Goal: Book appointment/travel/reservation

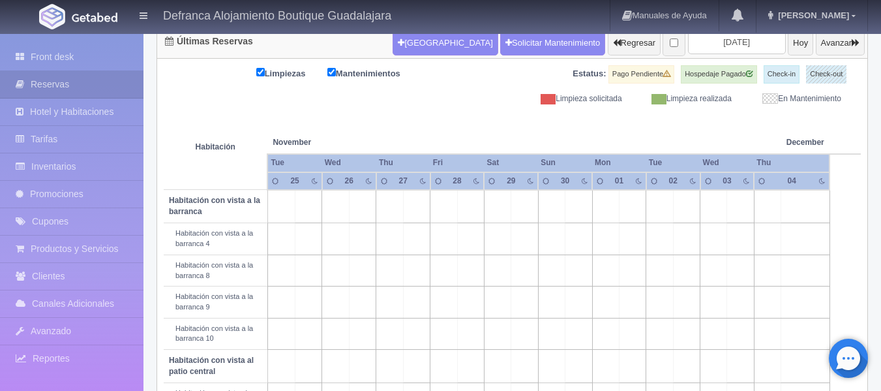
scroll to position [140, 0]
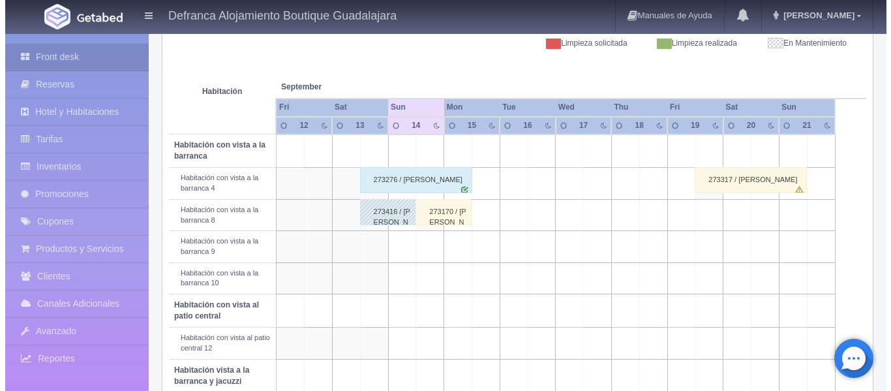
scroll to position [261, 0]
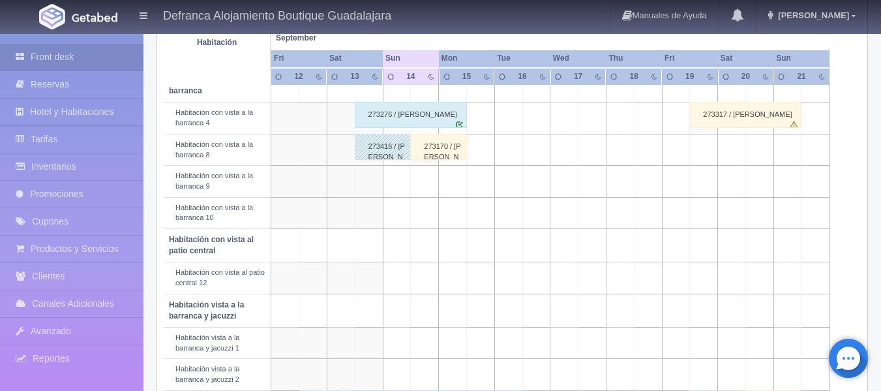
click at [483, 186] on td at bounding box center [480, 181] width 28 height 31
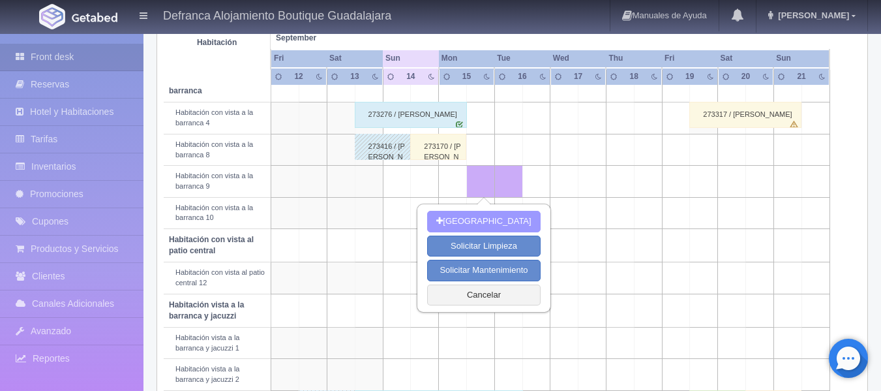
click at [486, 220] on button "[GEOGRAPHIC_DATA]" at bounding box center [483, 222] width 113 height 22
type input "15-09-2025"
type input "16-09-2025"
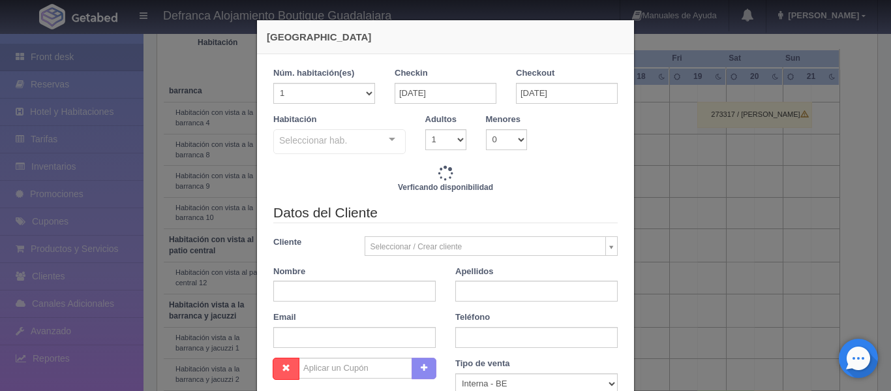
checkbox input "false"
type input "6110.00"
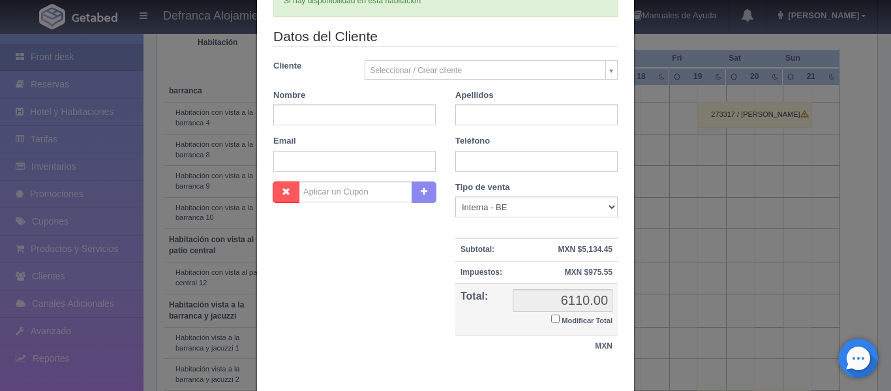
scroll to position [196, 0]
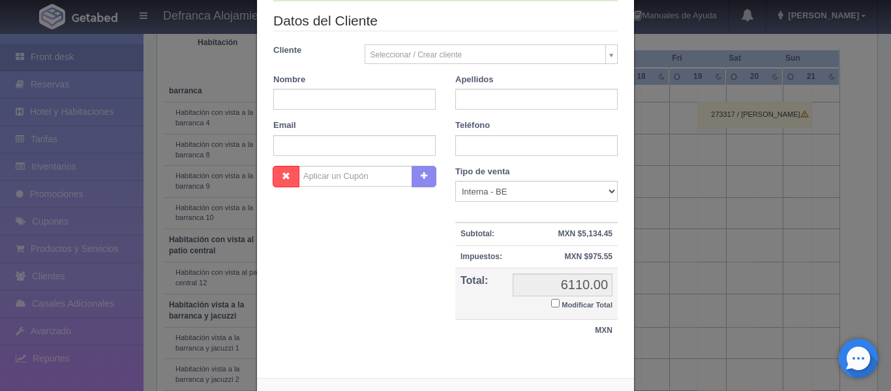
checkbox input "false"
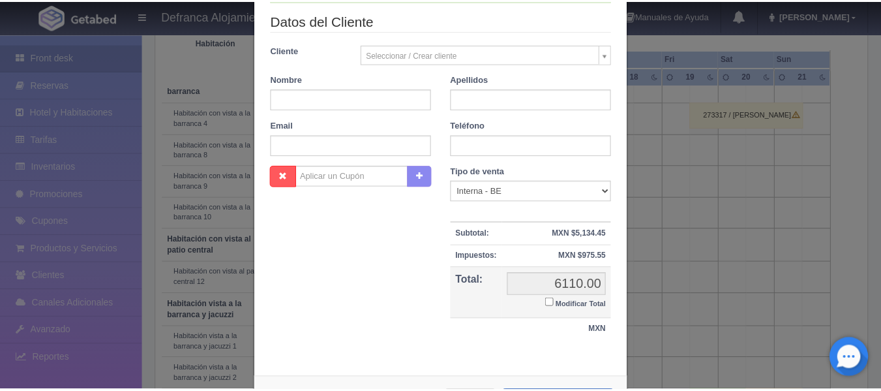
scroll to position [250, 0]
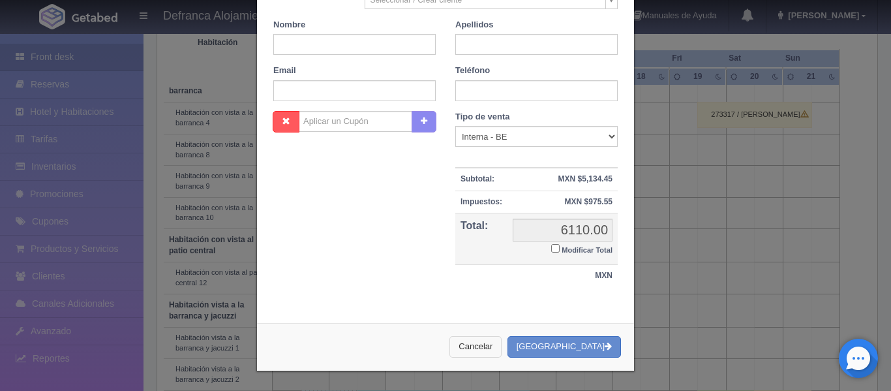
click at [492, 347] on button "Cancelar" at bounding box center [475, 347] width 52 height 22
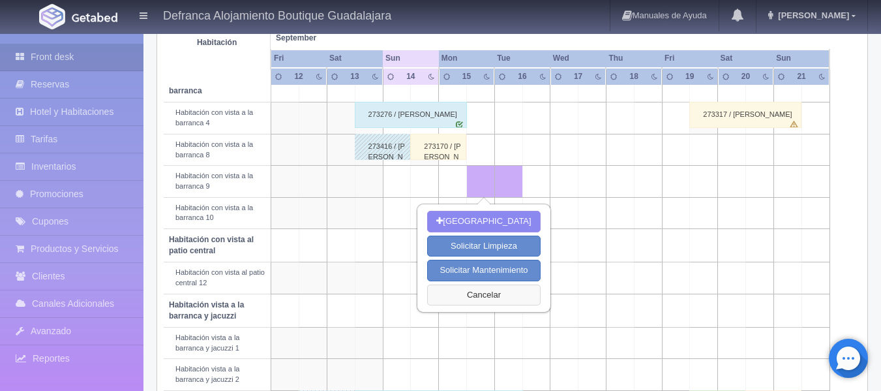
click at [495, 294] on button "Cancelar" at bounding box center [483, 295] width 113 height 22
